Goal: Navigation & Orientation: Find specific page/section

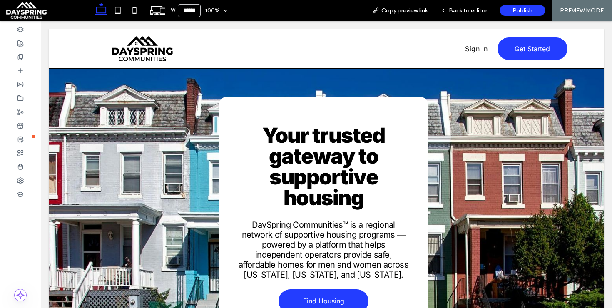
click at [42, 13] on span at bounding box center [47, 10] width 82 height 17
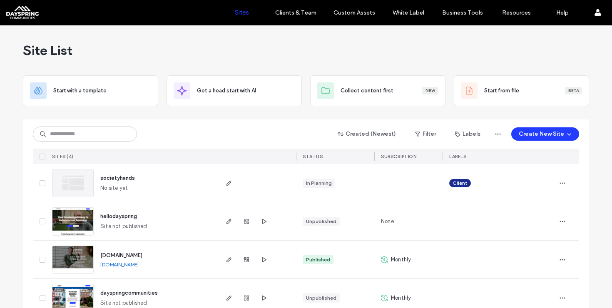
click at [422, 71] on div "Site List" at bounding box center [306, 50] width 566 height 50
click at [146, 49] on div "Site List" at bounding box center [306, 50] width 566 height 50
